Goal: Task Accomplishment & Management: Manage account settings

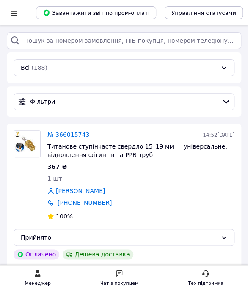
click at [14, 13] on div at bounding box center [13, 13] width 11 height 8
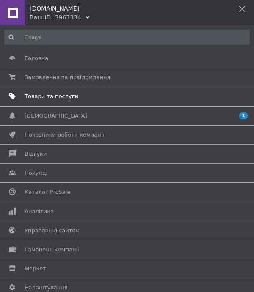
click at [58, 99] on span "Товари та послуги" at bounding box center [52, 97] width 54 height 8
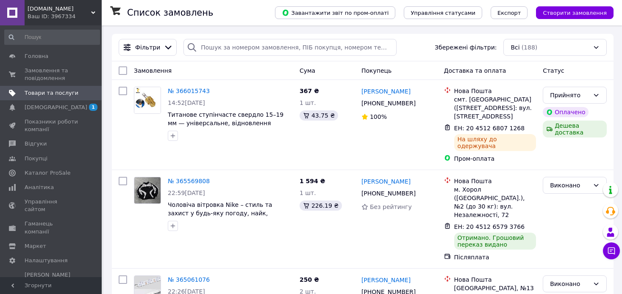
click at [44, 95] on span "Товари та послуги" at bounding box center [52, 93] width 54 height 8
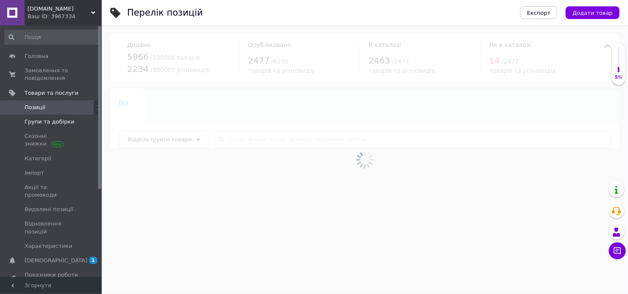
click at [49, 122] on span "Групи та добірки" at bounding box center [50, 122] width 50 height 8
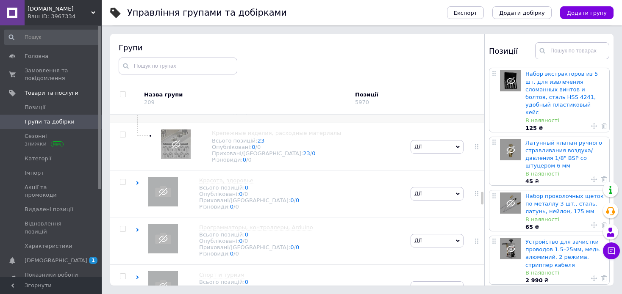
scroll to position [1269, 0]
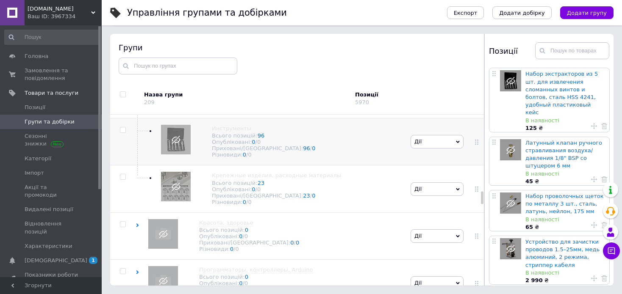
click at [254, 166] on div "Инструменты Всього позицій: 96 Опубліковані: 0 / 0 Приховані/Видалені: 96 / 0 Р…" at bounding box center [272, 142] width 273 height 47
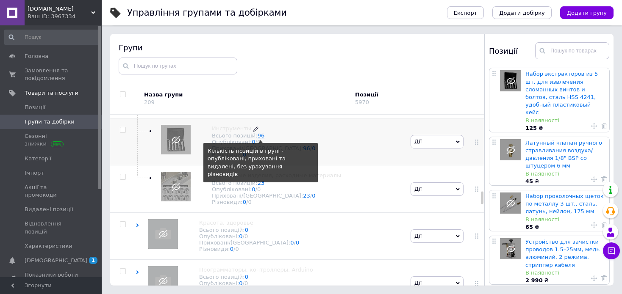
click at [254, 139] on link "96" at bounding box center [261, 136] width 7 height 6
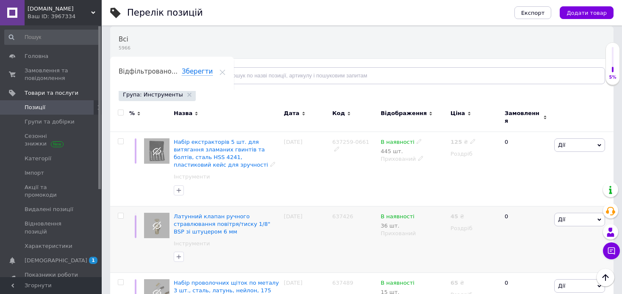
scroll to position [85, 0]
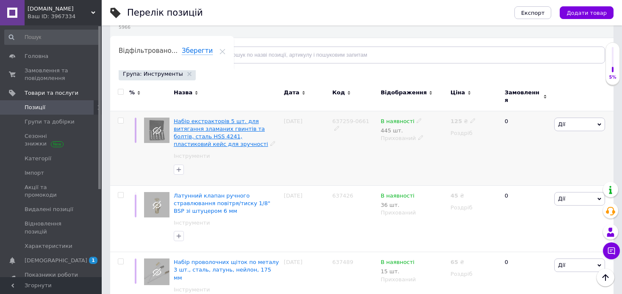
click at [252, 130] on span "Набір екстракторів 5 шт. для витягання зламаних гвинтів та болтів, сталь HSS 42…" at bounding box center [221, 133] width 94 height 30
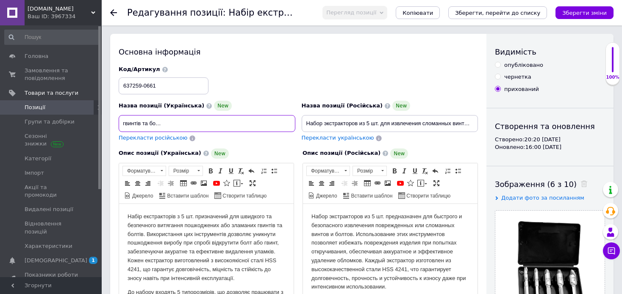
scroll to position [0, 132]
drag, startPoint x: 122, startPoint y: 122, endPoint x: 300, endPoint y: 125, distance: 178.0
click at [254, 125] on div "Назва позиції (Українська) [GEOGRAPHIC_DATA] екстракторів 5 шт. для витягання з…" at bounding box center [299, 104] width 366 height 83
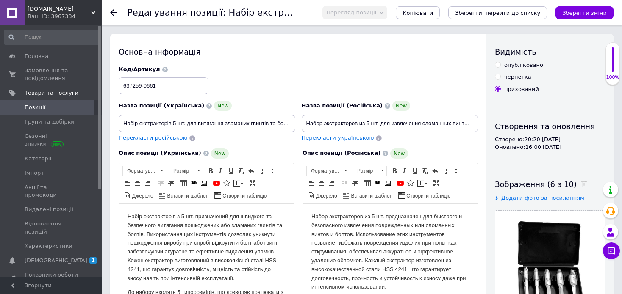
click at [249, 63] on div "Код/Артикул 637259-0661" at bounding box center [299, 80] width 366 height 35
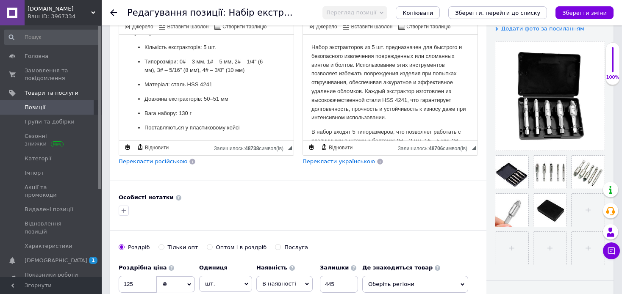
scroll to position [518, 0]
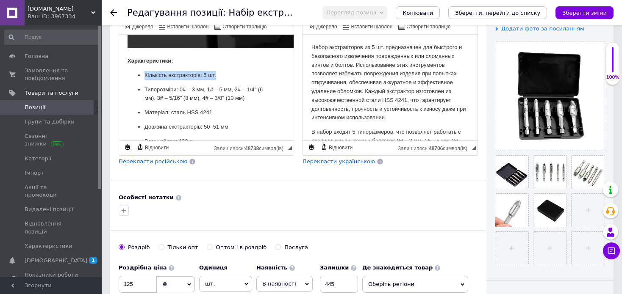
drag, startPoint x: 144, startPoint y: 80, endPoint x: 217, endPoint y: 84, distance: 73.4
click at [217, 84] on ul "Кількість екстракторів: 5 шт. Типорозміри: 0# – 3 мм, 1# – 5 мм, 2# – 1/4" (6 м…" at bounding box center [207, 115] width 158 height 89
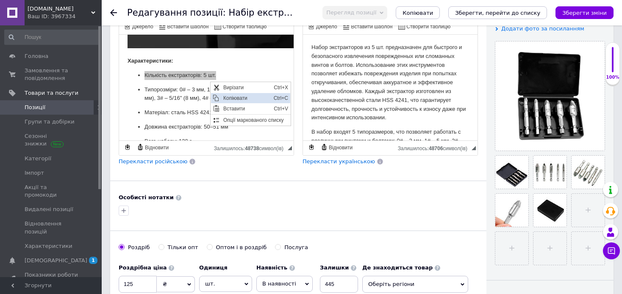
scroll to position [0, 0]
click at [233, 98] on span "Копіювати" at bounding box center [246, 98] width 50 height 10
copy p "Кількість екстракторів: 5 шт."
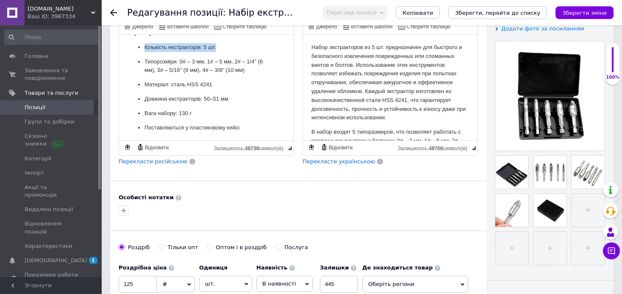
scroll to position [560, 0]
drag, startPoint x: 143, startPoint y: 93, endPoint x: 228, endPoint y: 91, distance: 84.3
click at [228, 91] on ul "Кількість екстракторів: 5 шт. Типорозміри: 0# – 3 мм, 1# – 5 мм, 2# – 1/4" (6 м…" at bounding box center [207, 87] width 158 height 89
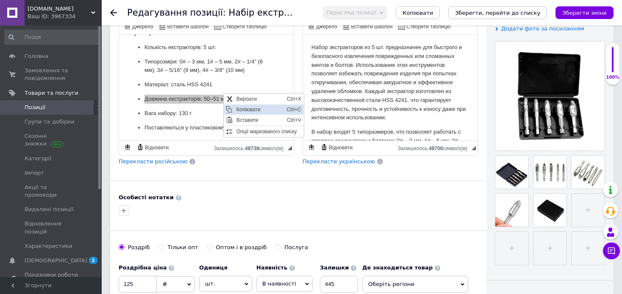
click at [246, 109] on span "Копіювати" at bounding box center [259, 109] width 50 height 10
copy p "Довжина екстракторів: 50–51 мм"
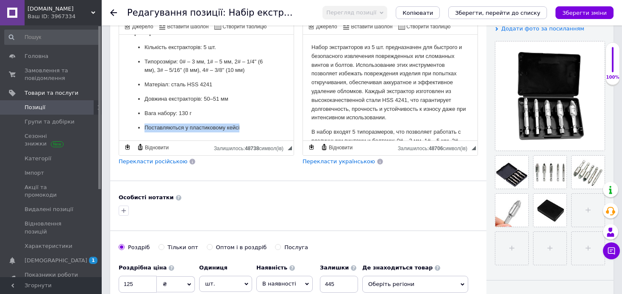
drag, startPoint x: 144, startPoint y: 122, endPoint x: 241, endPoint y: 118, distance: 96.7
click at [241, 118] on ul "Кількість екстракторів: 5 шт. Типорозміри: 0# – 3 мм, 1# – 5 мм, 2# – 1/4" (6 м…" at bounding box center [207, 87] width 158 height 89
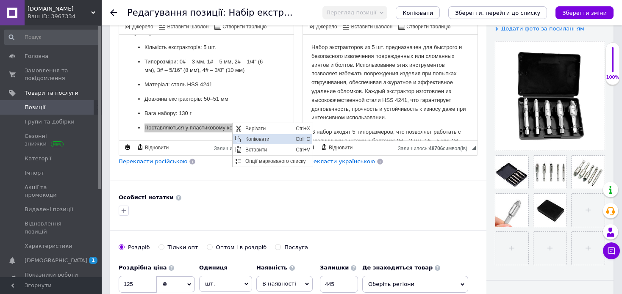
click at [254, 140] on span "Копіювати" at bounding box center [268, 139] width 50 height 10
copy p "Поставляються у пластиковому кейсі"
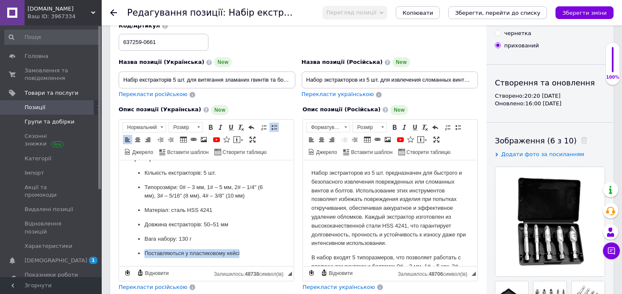
scroll to position [42, 0]
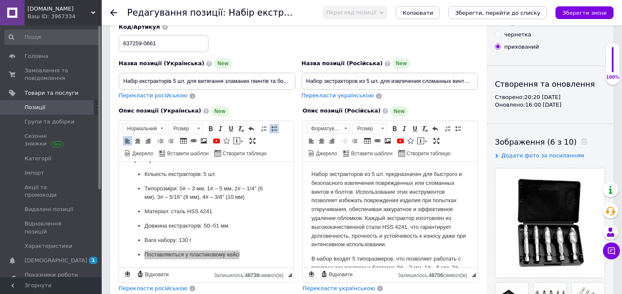
click at [115, 15] on icon at bounding box center [113, 12] width 7 height 7
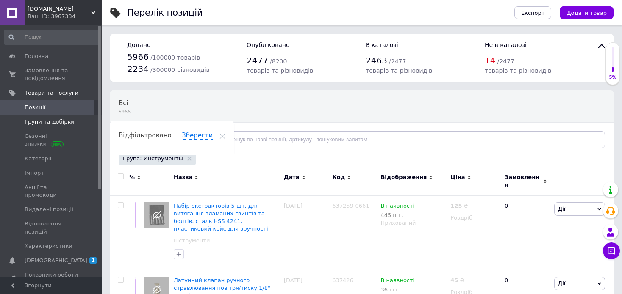
click at [33, 121] on span "Групи та добірки" at bounding box center [50, 122] width 50 height 8
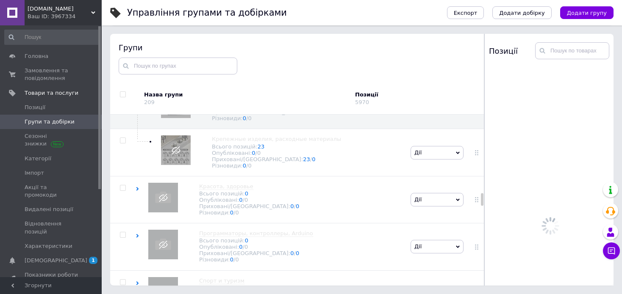
scroll to position [1312, 0]
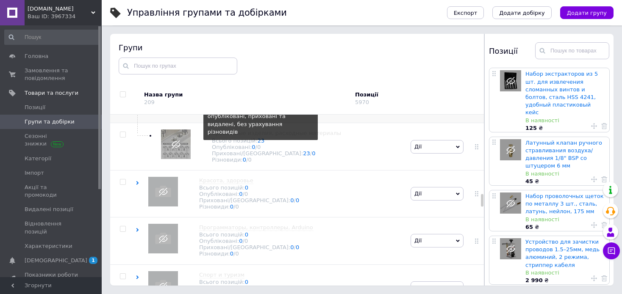
click at [254, 97] on link "96" at bounding box center [261, 93] width 7 height 6
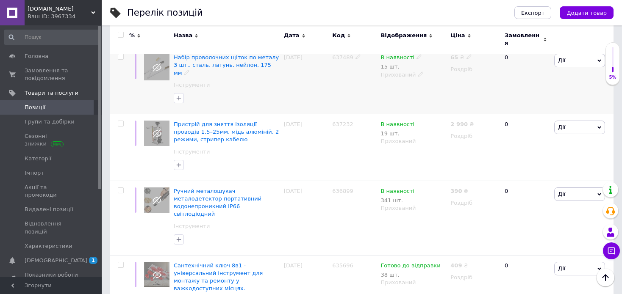
scroll to position [297, 0]
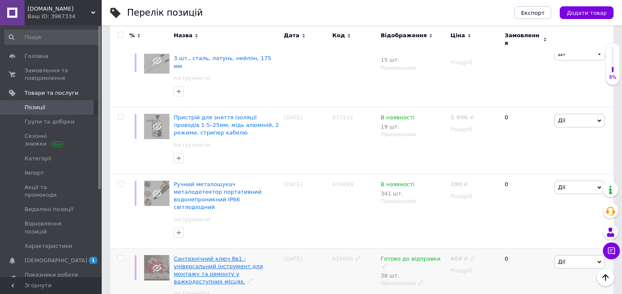
click at [226, 256] on span "Сантехнічний ключ 8в1 - універсальний інструмент для монтажу та ремонту у важко…" at bounding box center [218, 271] width 89 height 30
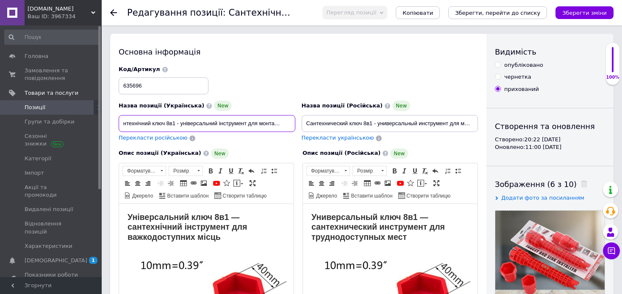
scroll to position [0, 95]
drag, startPoint x: 122, startPoint y: 123, endPoint x: 293, endPoint y: 127, distance: 171.6
click at [254, 126] on input "Сантехнічний ключ 8в1 - універсальний інструмент для монтажу та ремонту у важко…" at bounding box center [207, 123] width 177 height 17
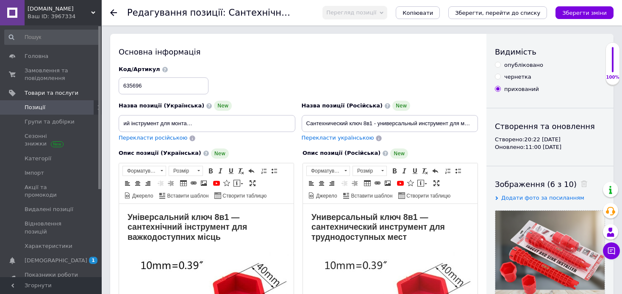
scroll to position [0, 0]
